Goal: Task Accomplishment & Management: Manage account settings

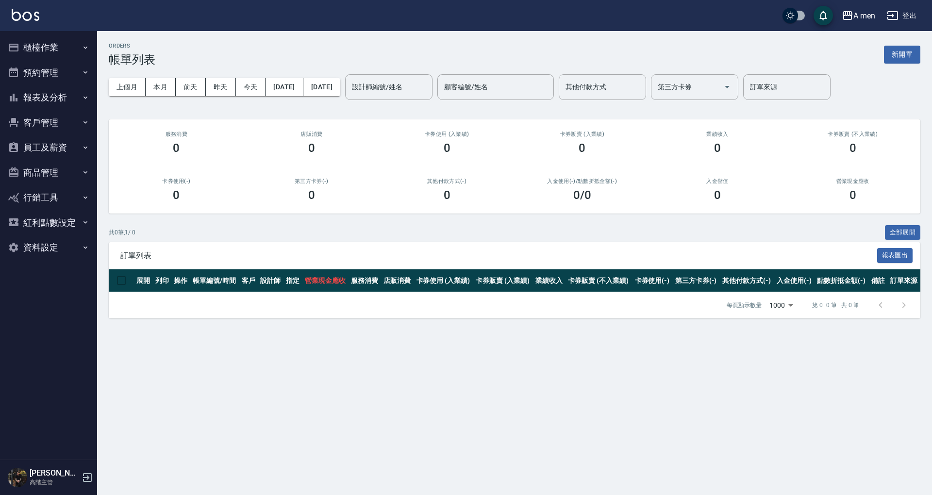
click at [73, 74] on button "預約管理" at bounding box center [48, 72] width 89 height 25
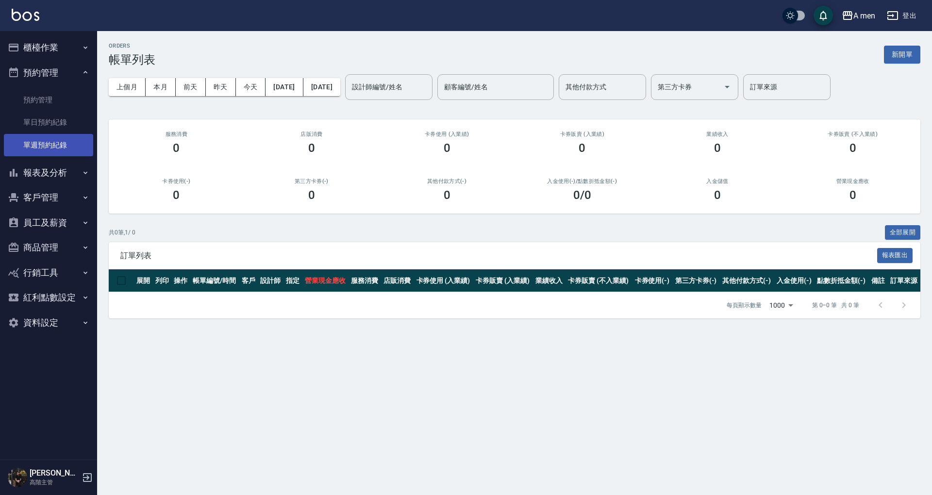
click at [75, 135] on link "單週預約紀錄" at bounding box center [48, 145] width 89 height 22
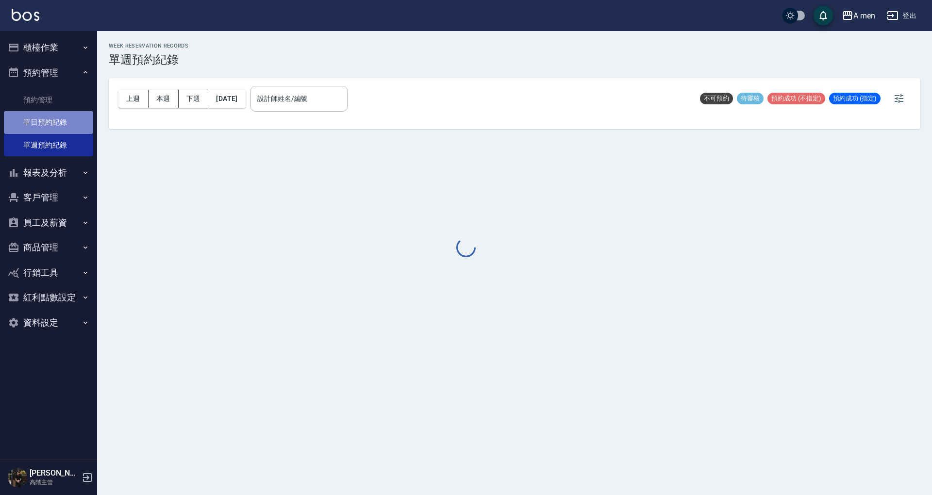
click at [76, 127] on link "單日預約紀錄" at bounding box center [48, 122] width 89 height 22
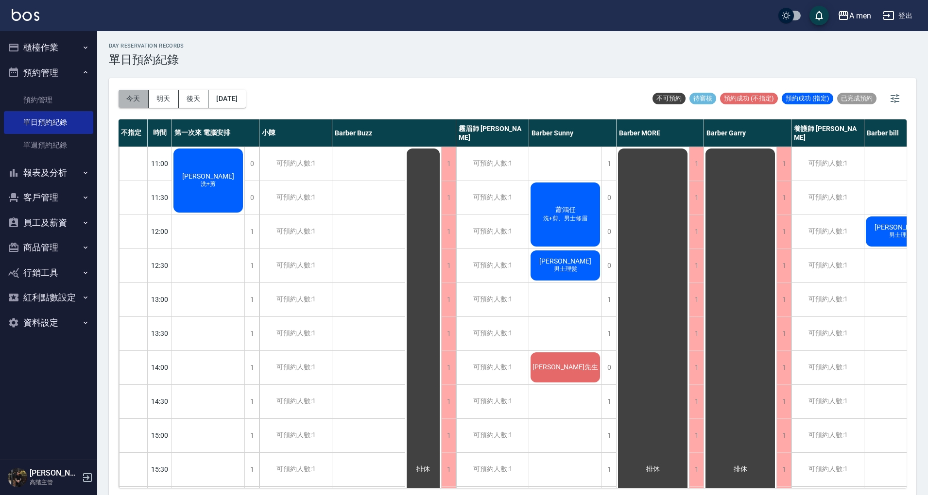
click at [135, 92] on button "今天" at bounding box center [133, 99] width 30 height 18
drag, startPoint x: 430, startPoint y: 484, endPoint x: 489, endPoint y: 494, distance: 59.2
click at [489, 494] on div "[DATE] [DATE] [DATE] [DATE] 不可預約 待審核 預約成功 (不指定) 預約成功 (指定) 已完成預約 不指定 時間 第一次來 電腦安…" at bounding box center [512, 288] width 807 height 420
click at [208, 173] on span "[PERSON_NAME]" at bounding box center [208, 176] width 56 height 8
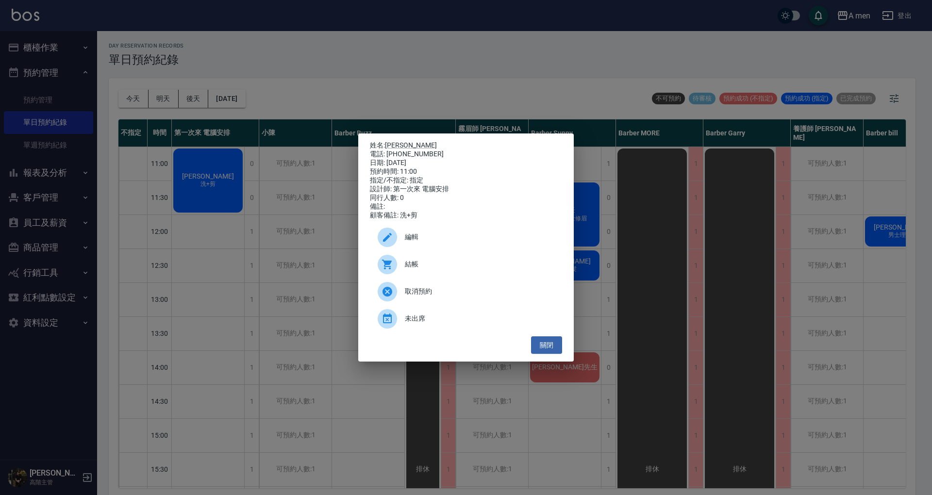
click at [421, 242] on span "編輯" at bounding box center [480, 237] width 150 height 10
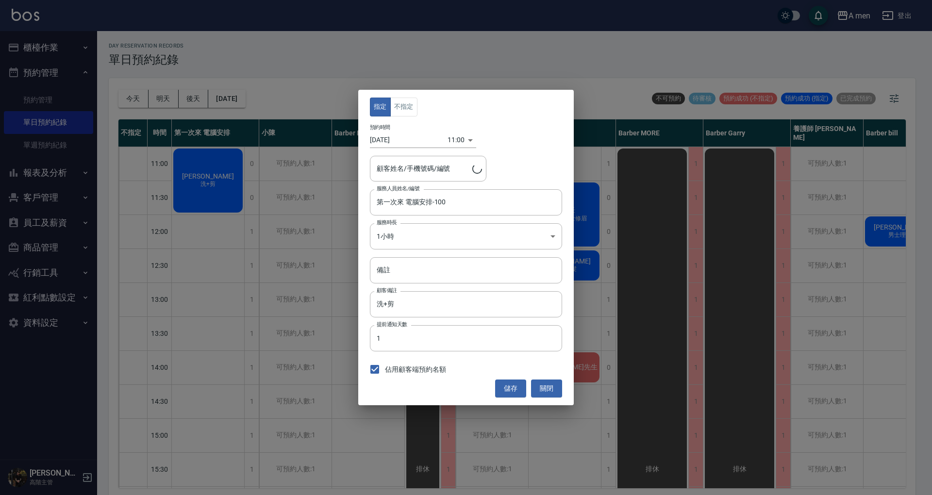
type input "[PERSON_NAME]/0973212963"
click at [409, 109] on button "不指定" at bounding box center [403, 107] width 27 height 19
click at [434, 203] on input "第一次來 電腦安排-100" at bounding box center [458, 202] width 169 height 17
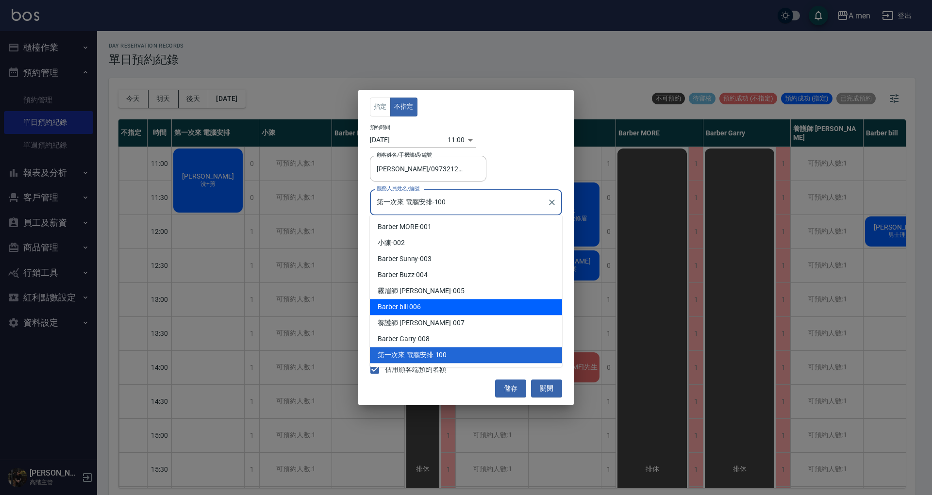
click at [448, 308] on div "Barber bill -006" at bounding box center [466, 307] width 192 height 16
type input "Barber bill-006"
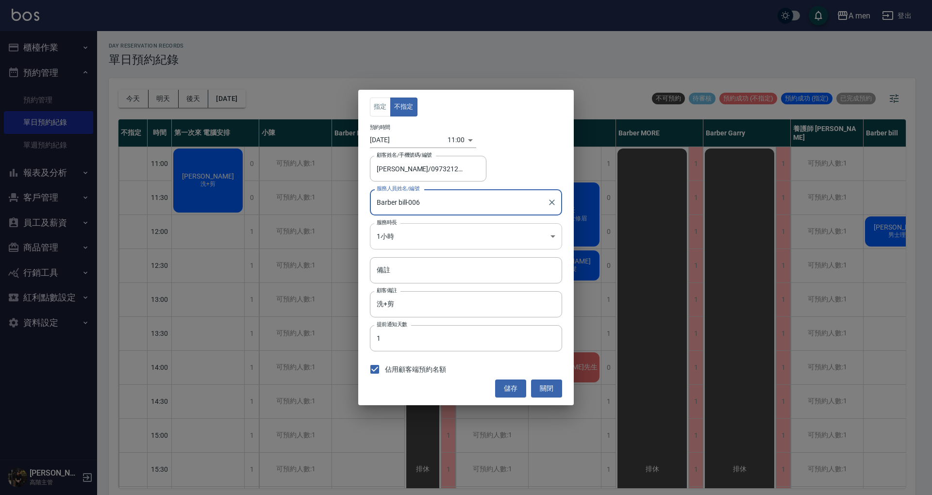
click at [474, 230] on body "A men 登出 櫃檯作業 打帳單 帳單列表 營業儀表板 現金收支登錄 高階收支登錄 材料自購登錄 每日結帳 排班表 現場電腦打卡 掃碼打卡 預約管理 預約管…" at bounding box center [466, 249] width 932 height 498
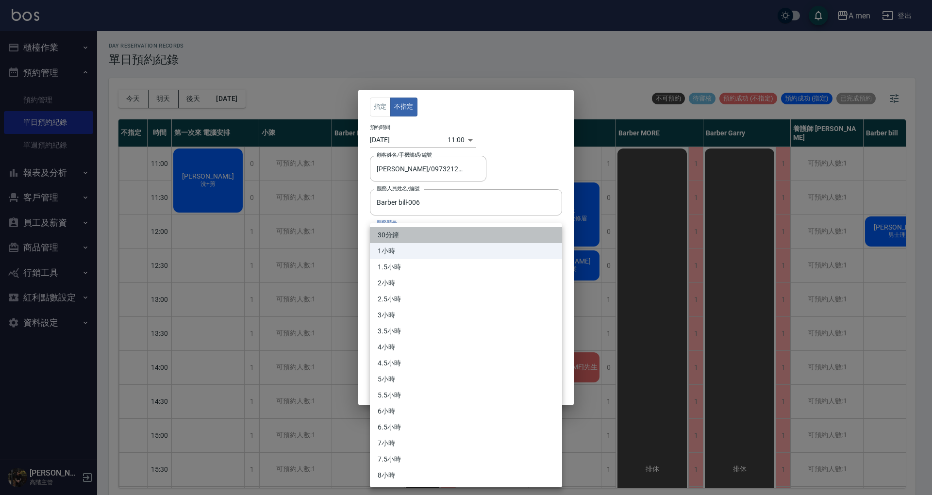
click at [467, 241] on li "30分鐘" at bounding box center [466, 235] width 192 height 16
type input "1"
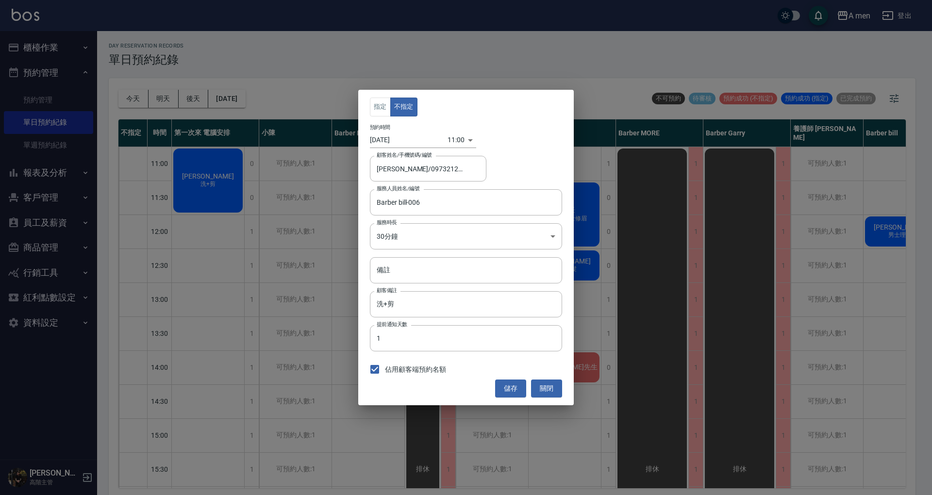
click at [518, 155] on div "指定 不指定 預約時間 [DATE] 11:00 1757991600000 顧客姓名/手機號碼/編號 [PERSON_NAME]/0973212963 顧客…" at bounding box center [466, 247] width 216 height 315
click at [518, 387] on button "儲存" at bounding box center [510, 389] width 31 height 18
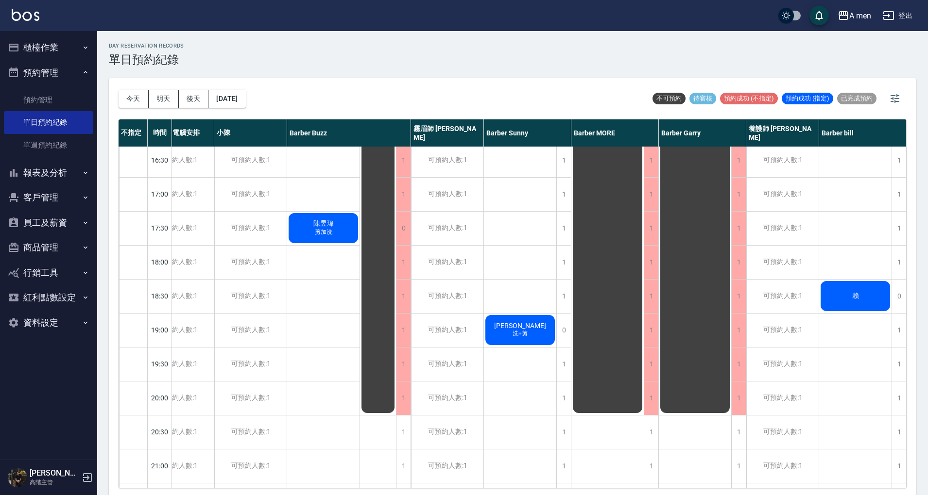
scroll to position [372, 35]
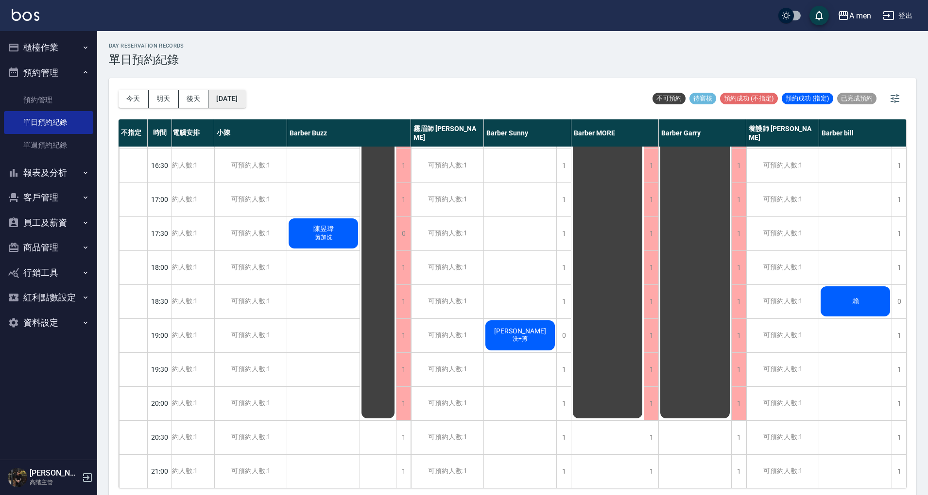
click at [245, 100] on button "[DATE]" at bounding box center [226, 99] width 37 height 18
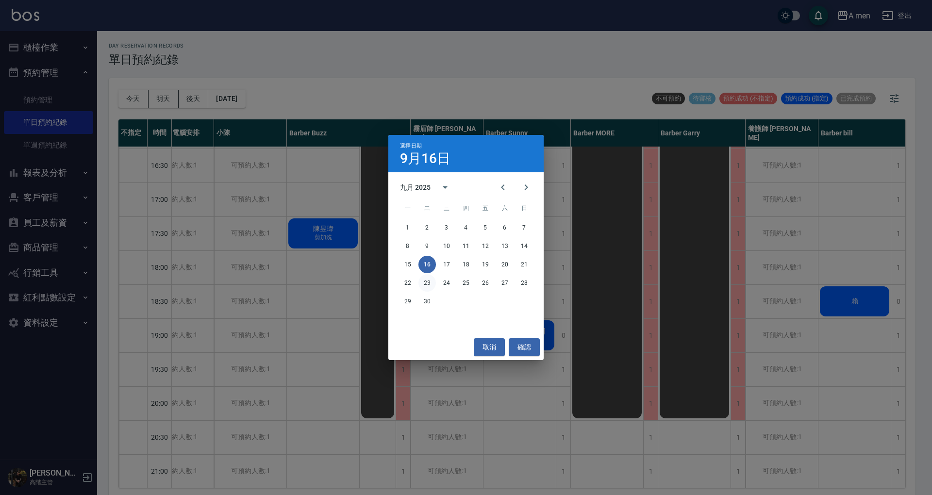
click at [424, 279] on button "23" at bounding box center [427, 282] width 17 height 17
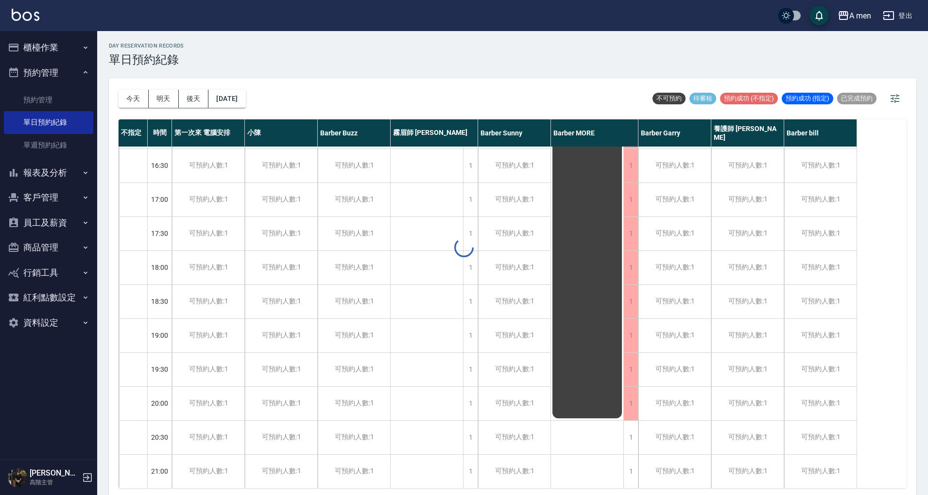
scroll to position [372, 0]
click at [135, 98] on button "今天" at bounding box center [133, 99] width 30 height 18
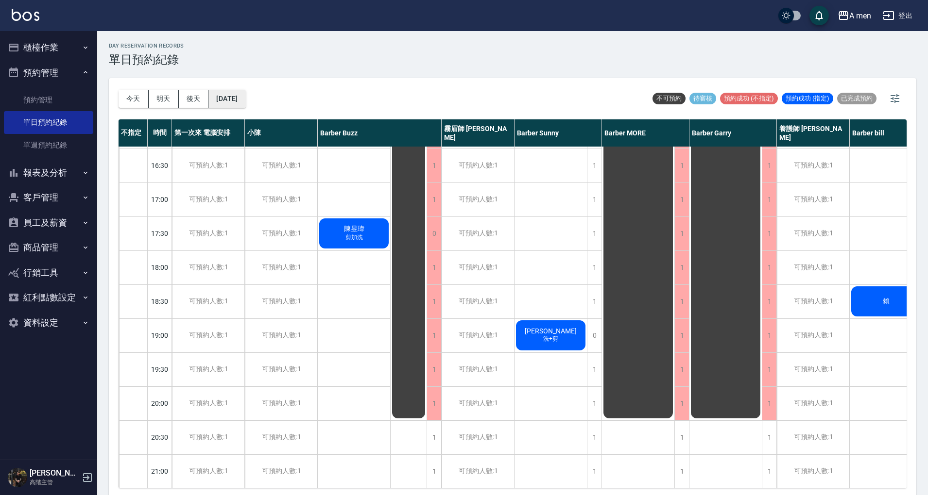
click at [245, 96] on button "[DATE]" at bounding box center [226, 99] width 37 height 18
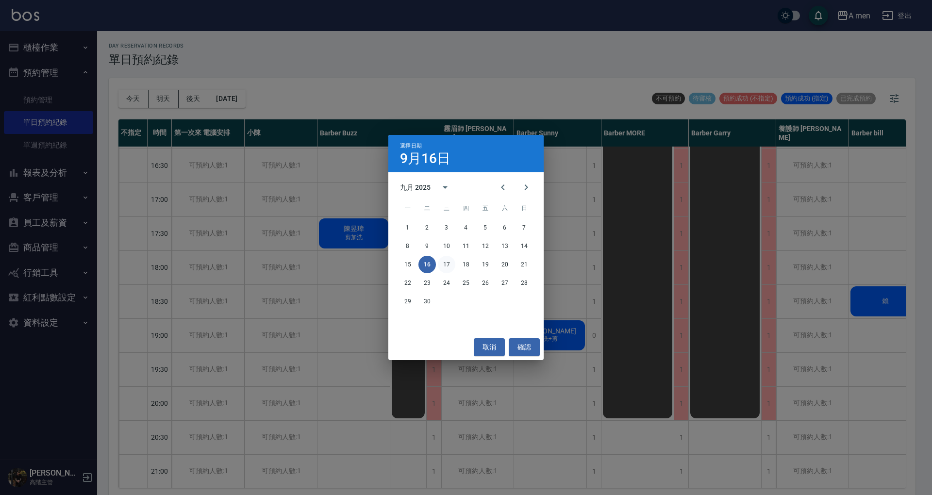
click at [445, 261] on button "17" at bounding box center [446, 264] width 17 height 17
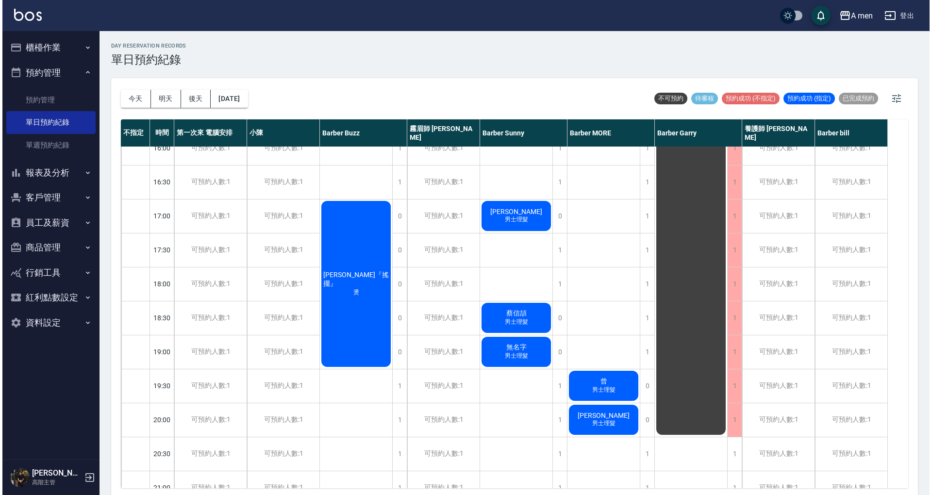
scroll to position [349, 0]
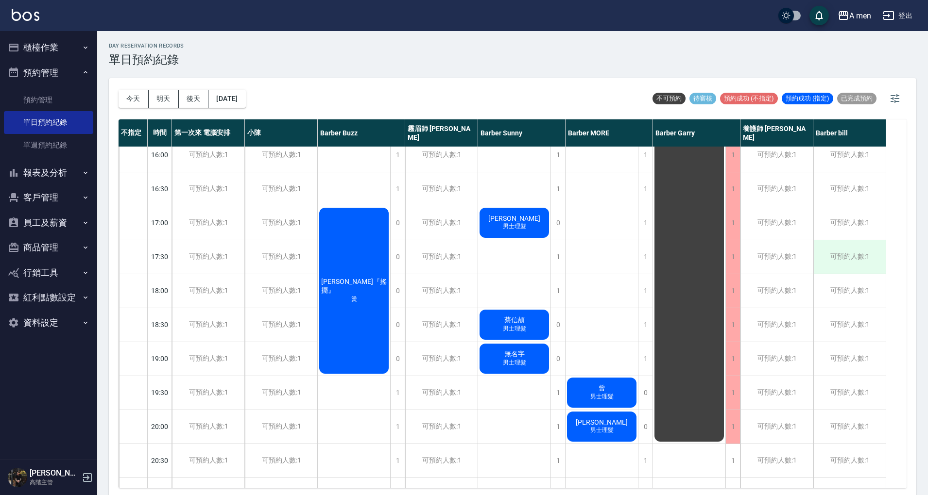
click at [857, 256] on div "可預約人數:1" at bounding box center [849, 257] width 72 height 34
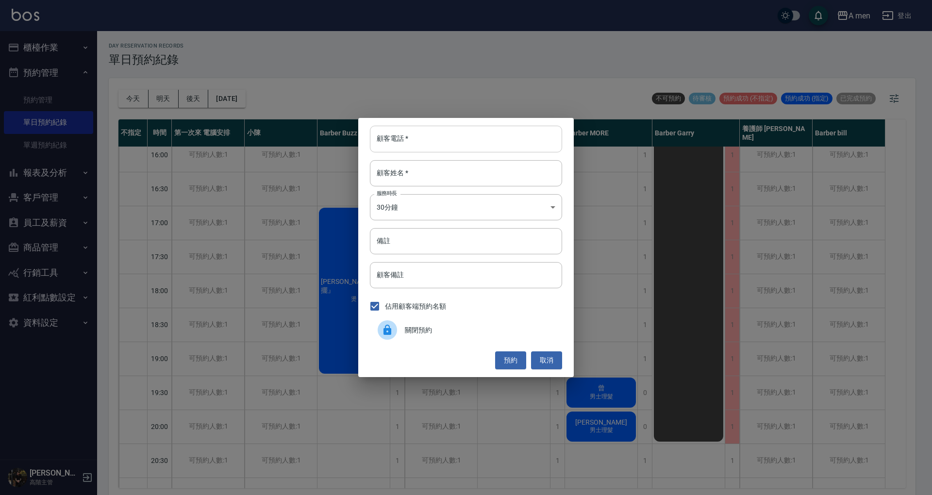
click at [478, 140] on input "顧客電話   *" at bounding box center [466, 139] width 192 height 26
paste input "0915919150"
type input "0915919150"
click at [427, 173] on input "顧客姓名   *" at bounding box center [466, 173] width 192 height 26
type input "s"
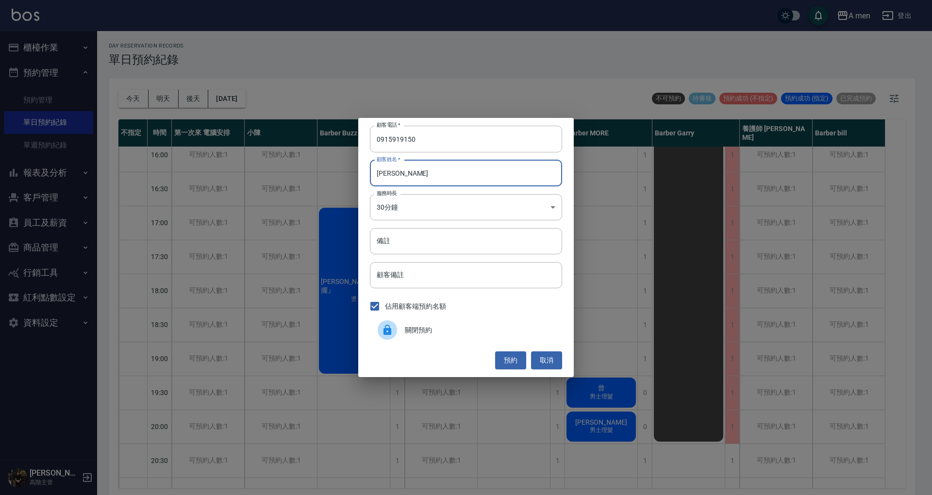
type input "[PERSON_NAME]"
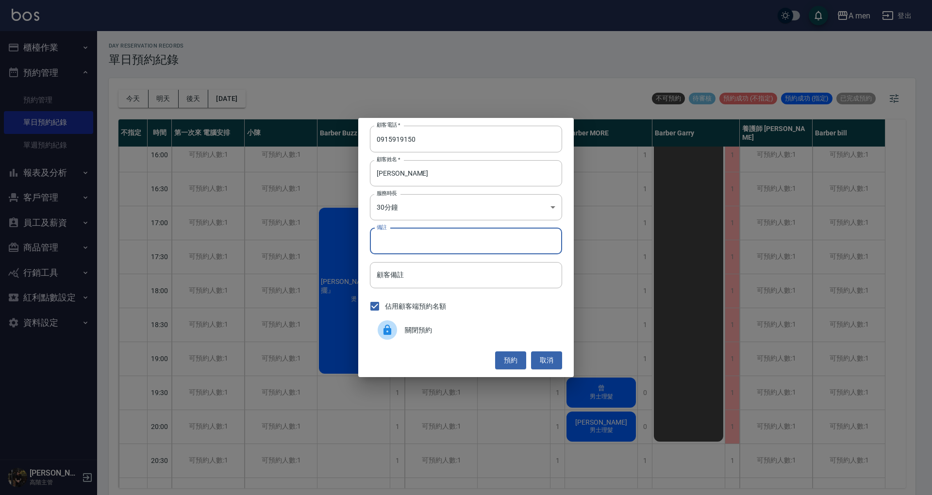
click at [411, 249] on input "備註" at bounding box center [466, 241] width 192 height 26
type input "g"
type input "紓壓A"
click at [511, 359] on button "預約" at bounding box center [510, 361] width 31 height 18
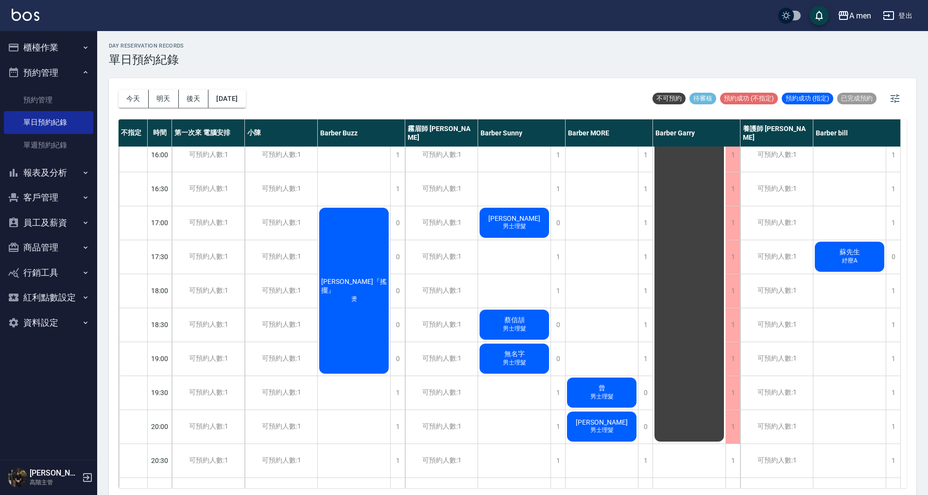
click at [830, 248] on div "蘇先生 紓壓A" at bounding box center [849, 256] width 72 height 33
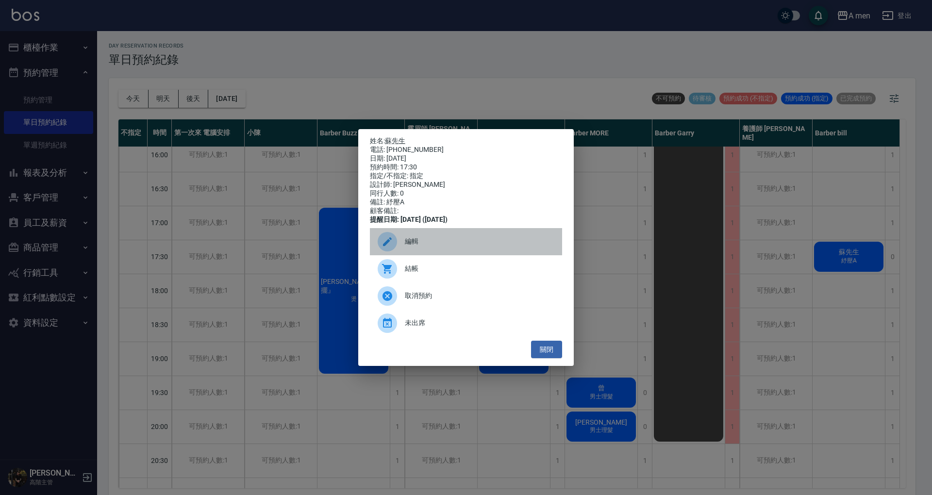
click at [502, 239] on div "編輯" at bounding box center [466, 241] width 192 height 27
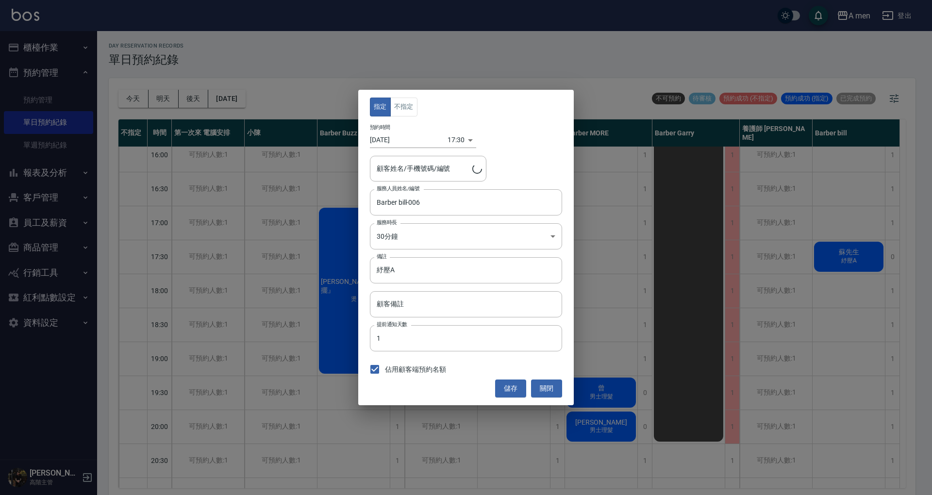
type input "蘇先生/0915919150"
click at [457, 136] on body "A men 登出 櫃檯作業 打帳單 帳單列表 營業儀表板 現金收支登錄 高階收支登錄 材料自購登錄 每日結帳 排班表 現場電腦打卡 掃碼打卡 預約管理 預約管…" at bounding box center [466, 249] width 932 height 498
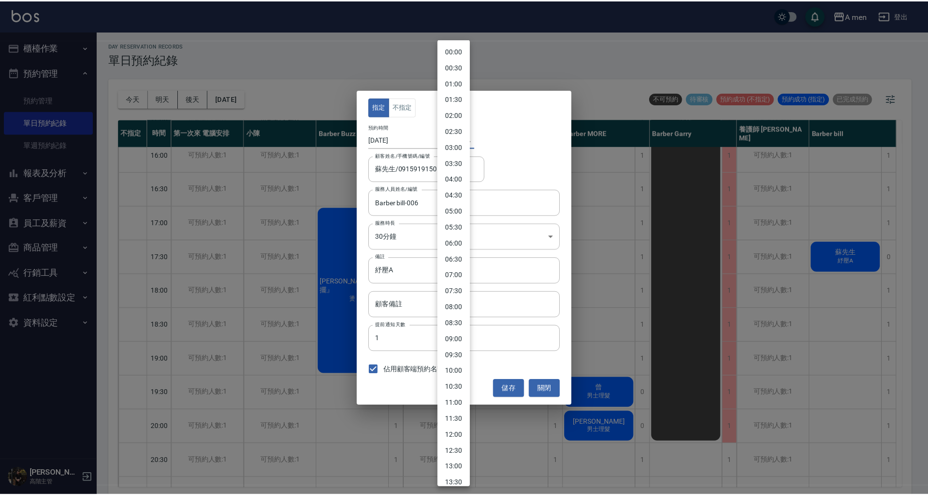
scroll to position [328, 0]
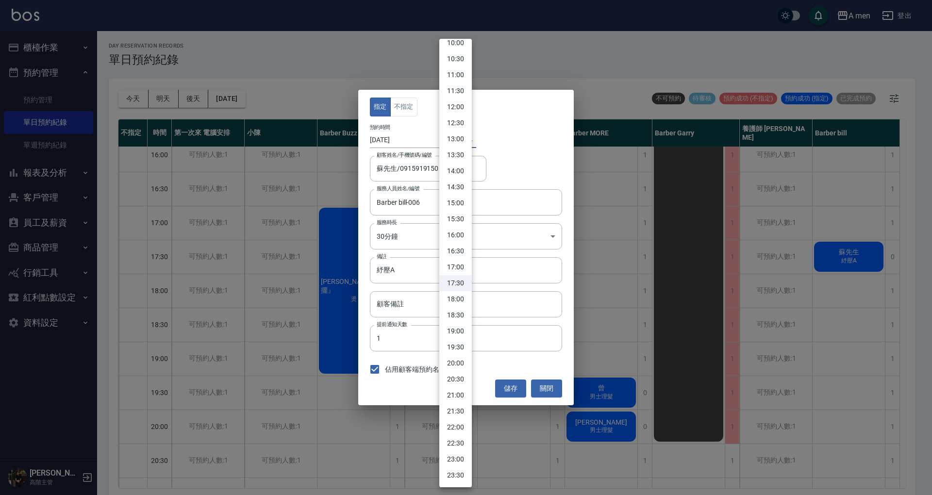
click at [463, 309] on li "18:30" at bounding box center [456, 315] width 33 height 16
type input "1758105000000"
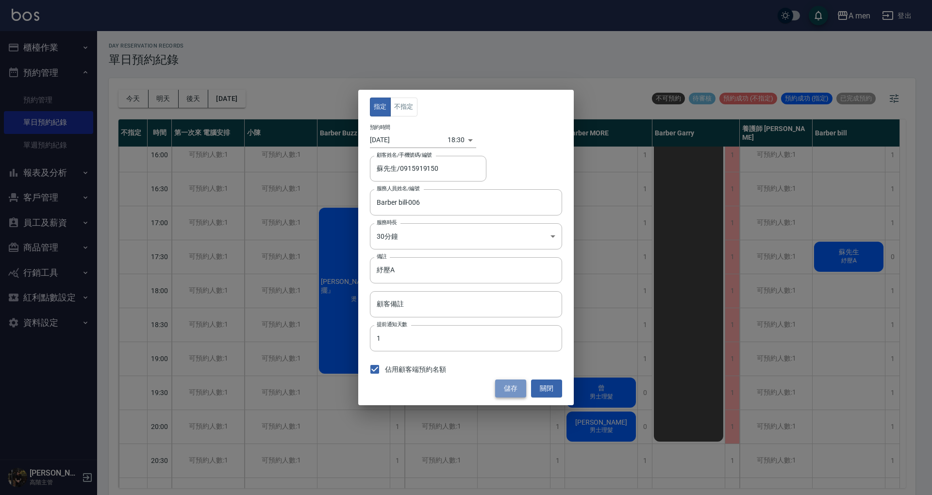
click at [510, 382] on button "儲存" at bounding box center [510, 389] width 31 height 18
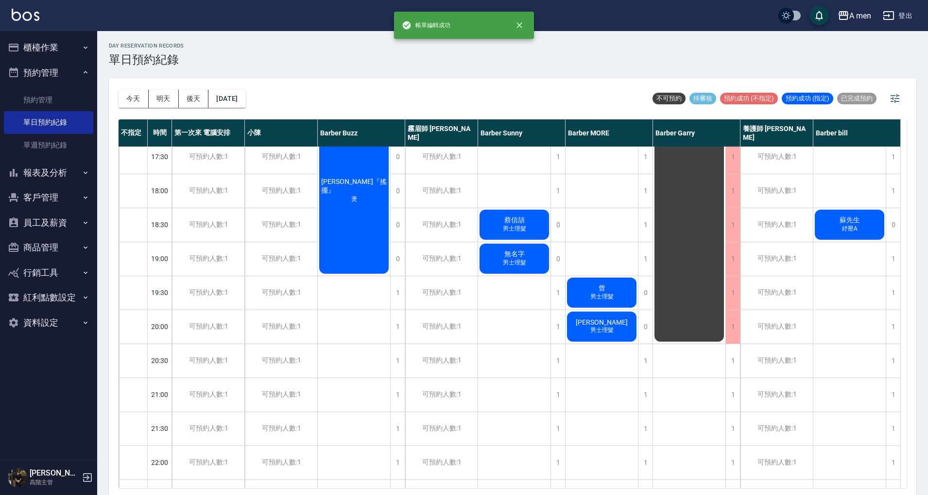
scroll to position [455, 0]
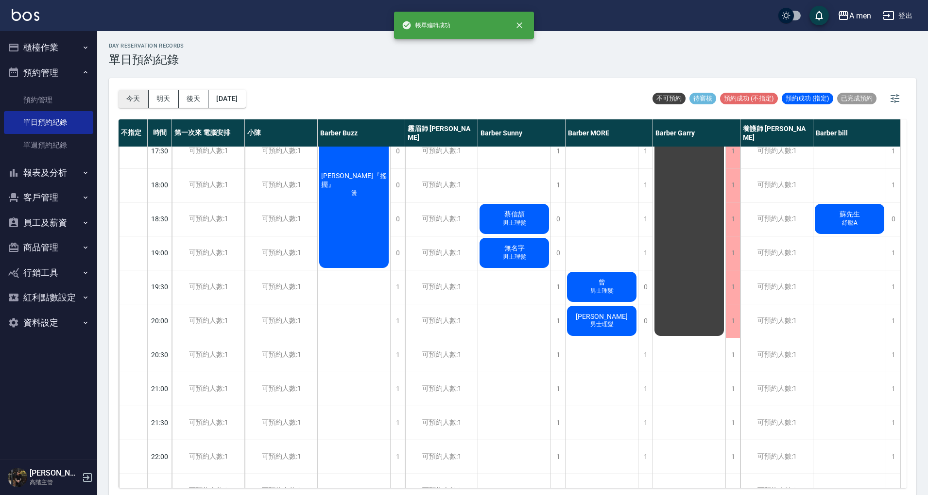
click at [137, 100] on button "今天" at bounding box center [133, 99] width 30 height 18
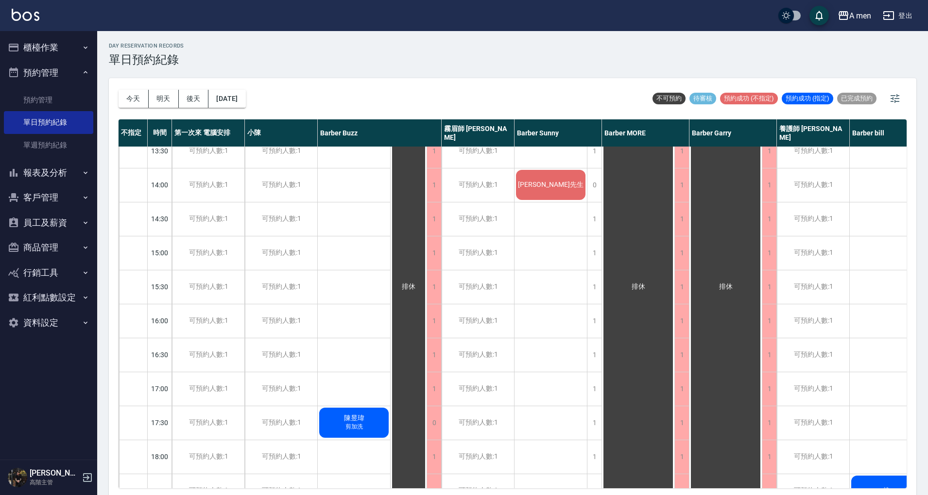
scroll to position [320, 0]
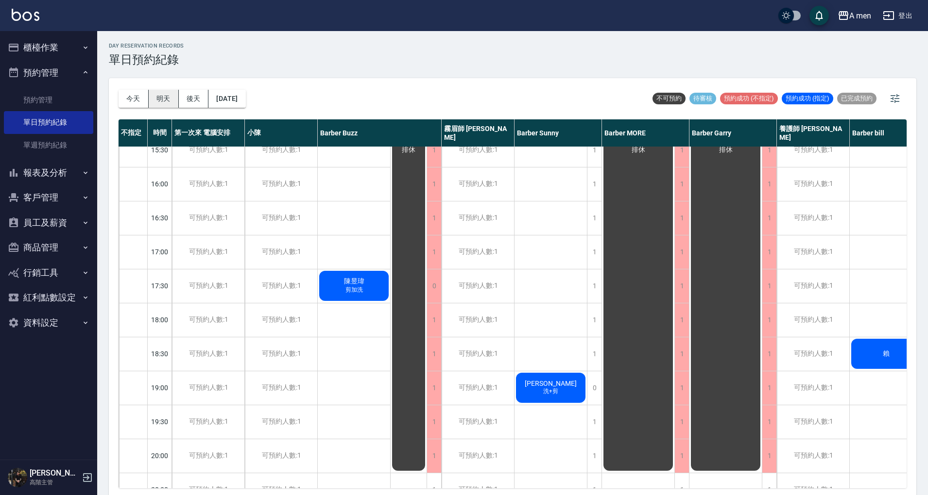
click at [167, 92] on button "明天" at bounding box center [164, 99] width 30 height 18
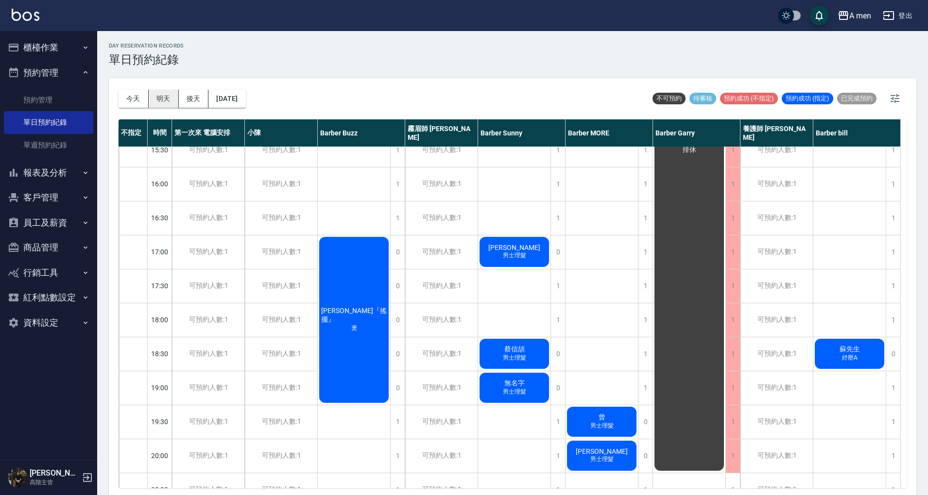
click at [167, 104] on button "明天" at bounding box center [164, 99] width 30 height 18
click at [140, 102] on button "今天" at bounding box center [133, 99] width 30 height 18
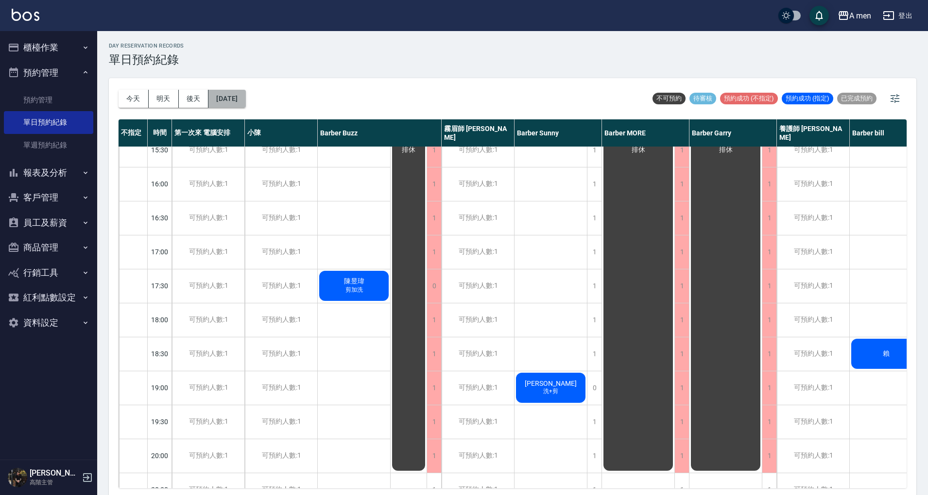
click at [245, 99] on button "[DATE]" at bounding box center [226, 99] width 37 height 18
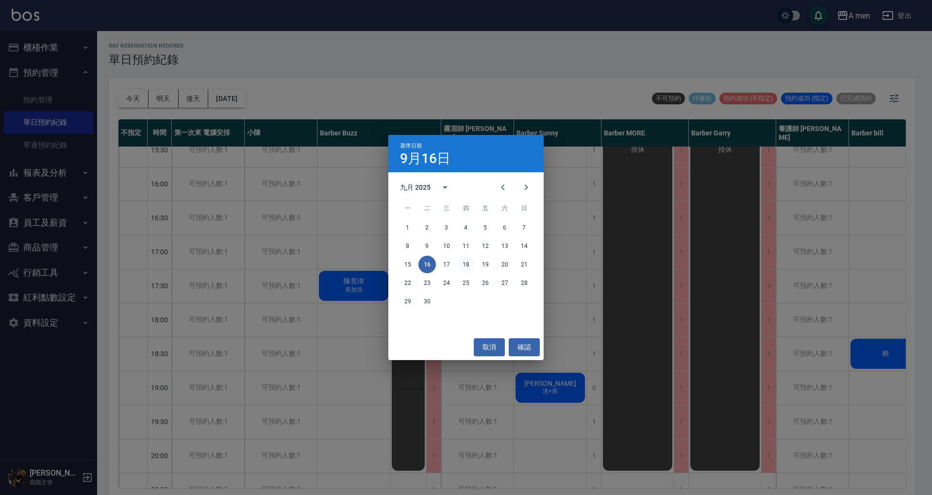
click at [470, 265] on button "18" at bounding box center [465, 264] width 17 height 17
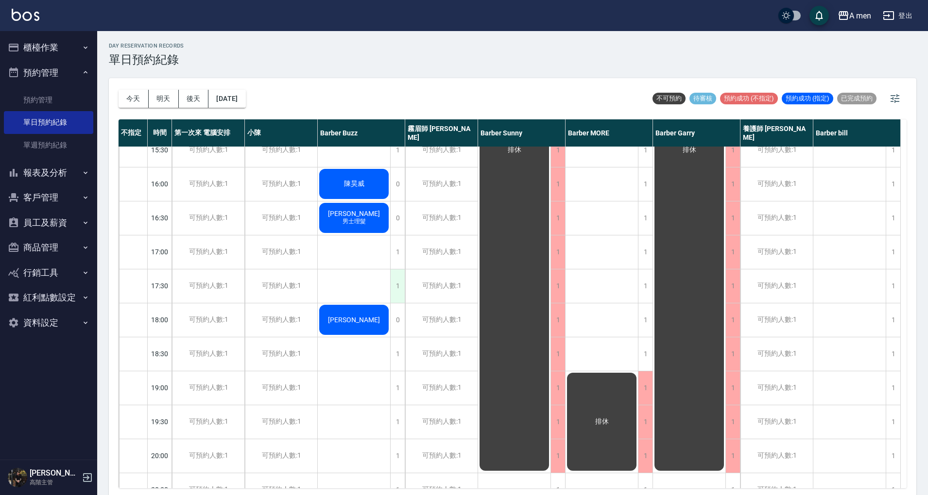
click at [395, 288] on div "1" at bounding box center [397, 287] width 15 height 34
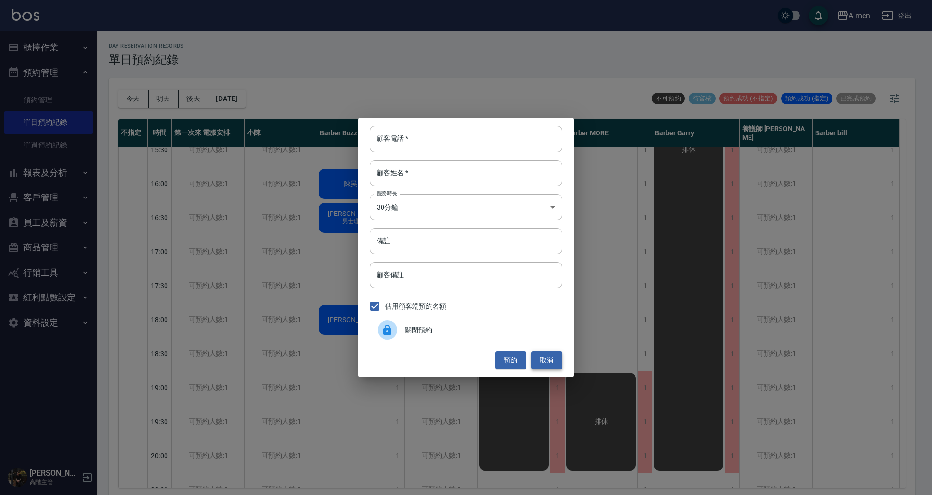
click at [538, 361] on button "取消" at bounding box center [546, 361] width 31 height 18
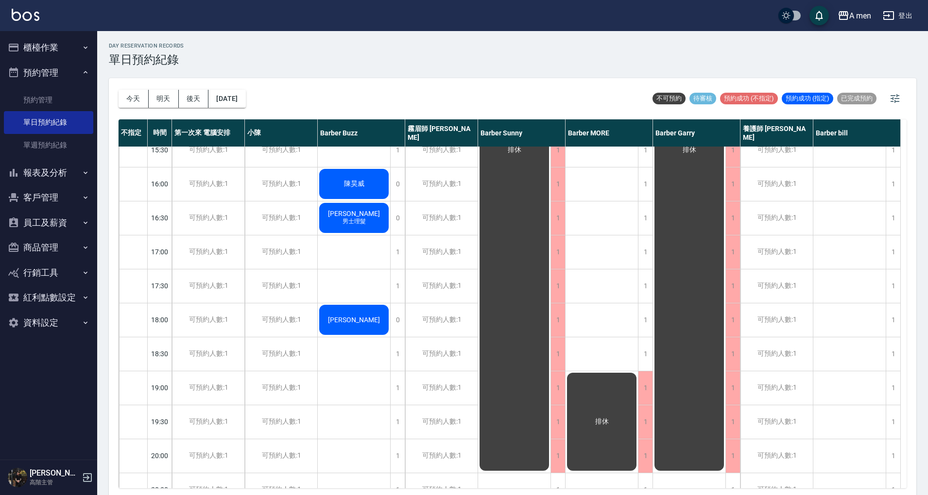
click at [133, 103] on button "今天" at bounding box center [133, 99] width 30 height 18
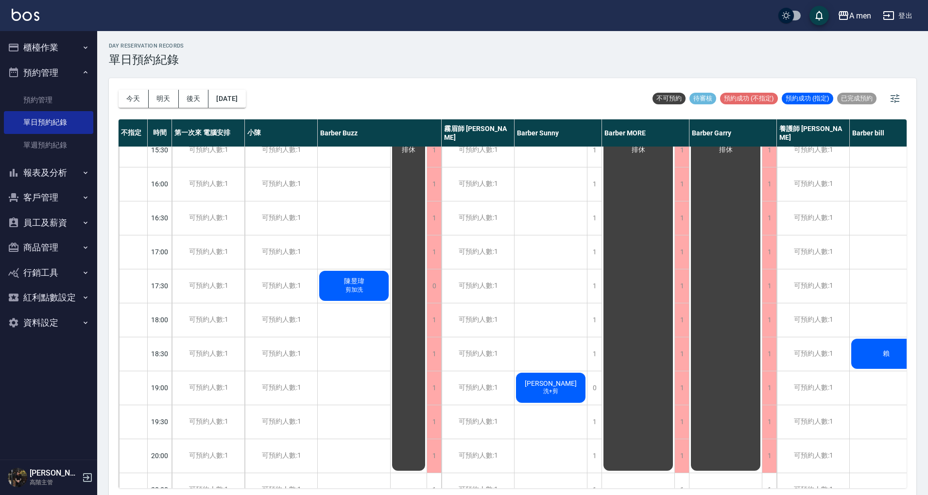
click at [370, 291] on div "[PERSON_NAME]加洗" at bounding box center [354, 286] width 72 height 33
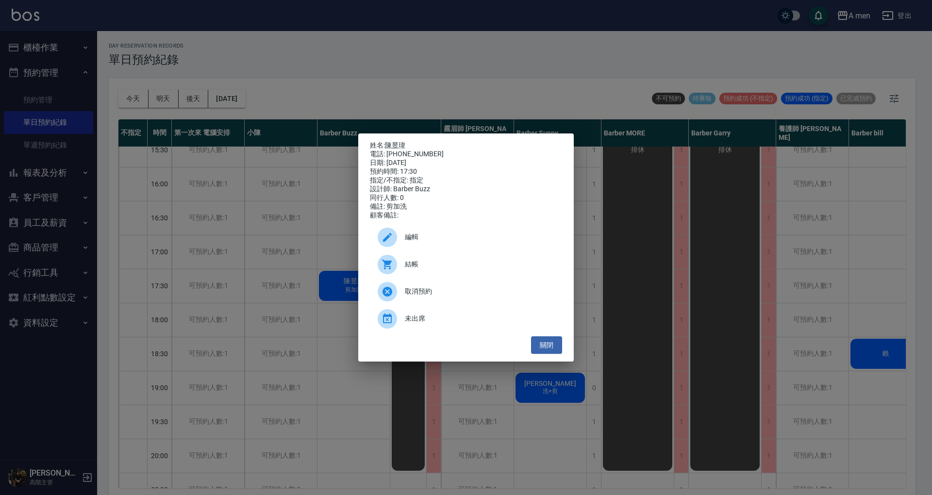
click at [436, 239] on span "編輯" at bounding box center [480, 237] width 150 height 10
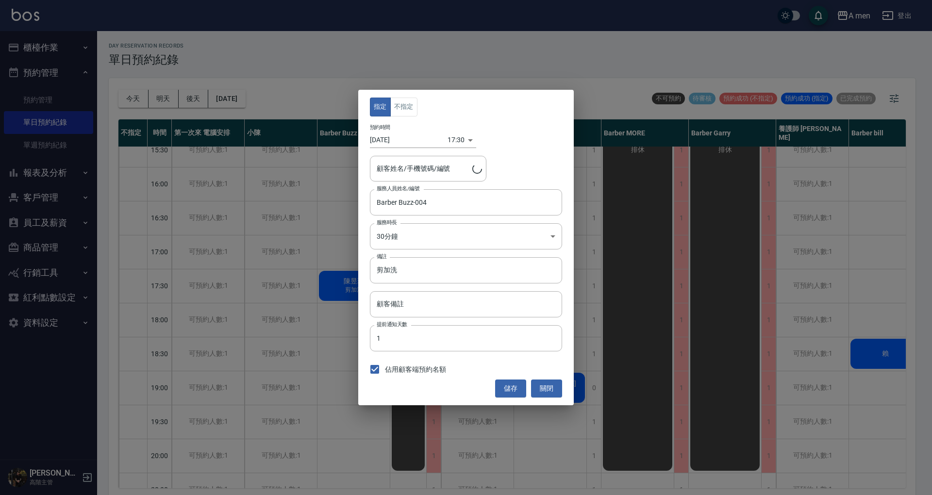
type input "[PERSON_NAME]/0926000635"
click at [416, 144] on input "[DATE]" at bounding box center [409, 140] width 78 height 16
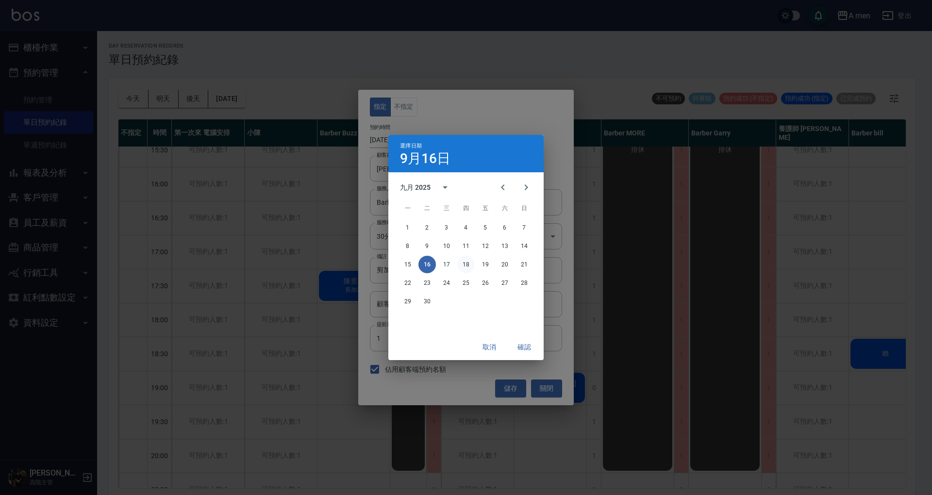
click at [469, 266] on button "18" at bounding box center [465, 264] width 17 height 17
type input "[DATE]"
type input "1758187800000"
click at [524, 343] on button "確認" at bounding box center [524, 347] width 31 height 18
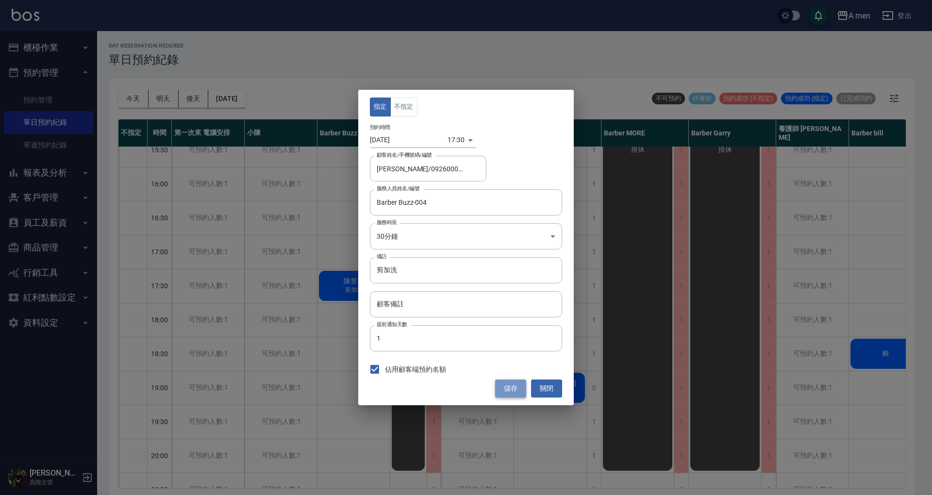
click at [510, 389] on button "儲存" at bounding box center [510, 389] width 31 height 18
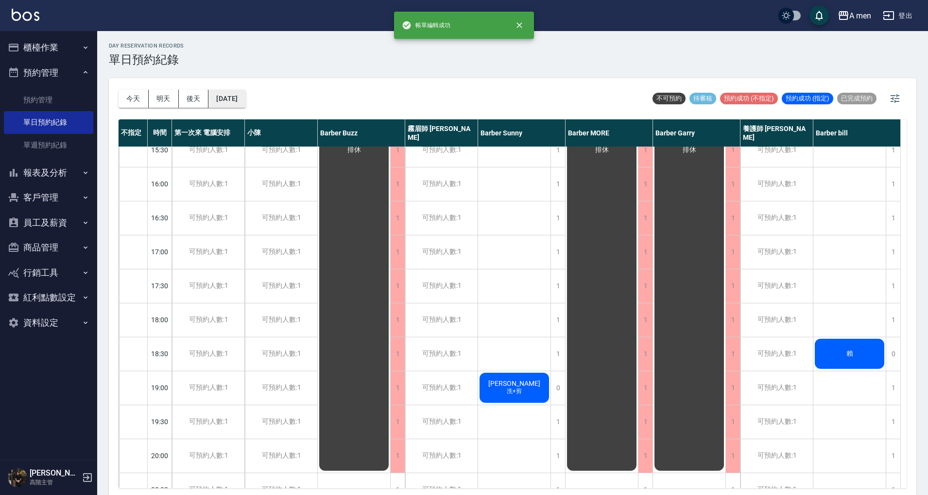
click at [234, 103] on button "[DATE]" at bounding box center [226, 99] width 37 height 18
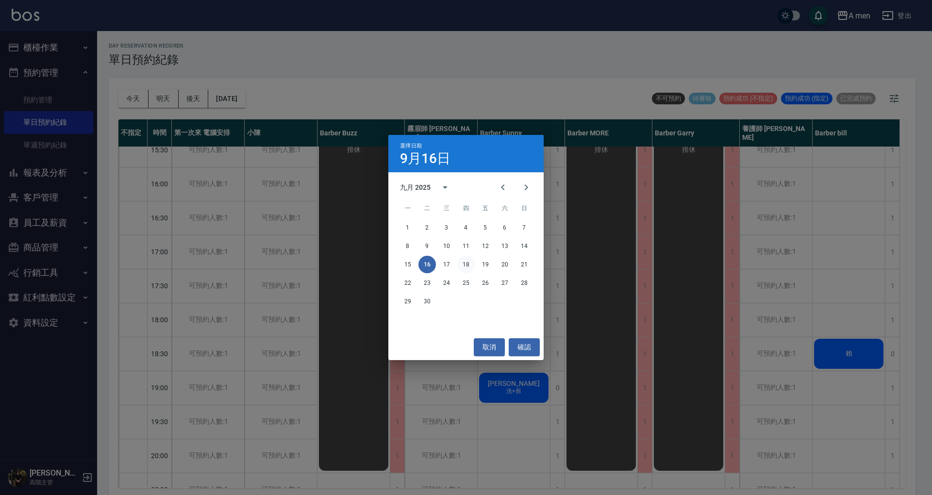
click at [465, 265] on button "18" at bounding box center [465, 264] width 17 height 17
